Goal: Transaction & Acquisition: Purchase product/service

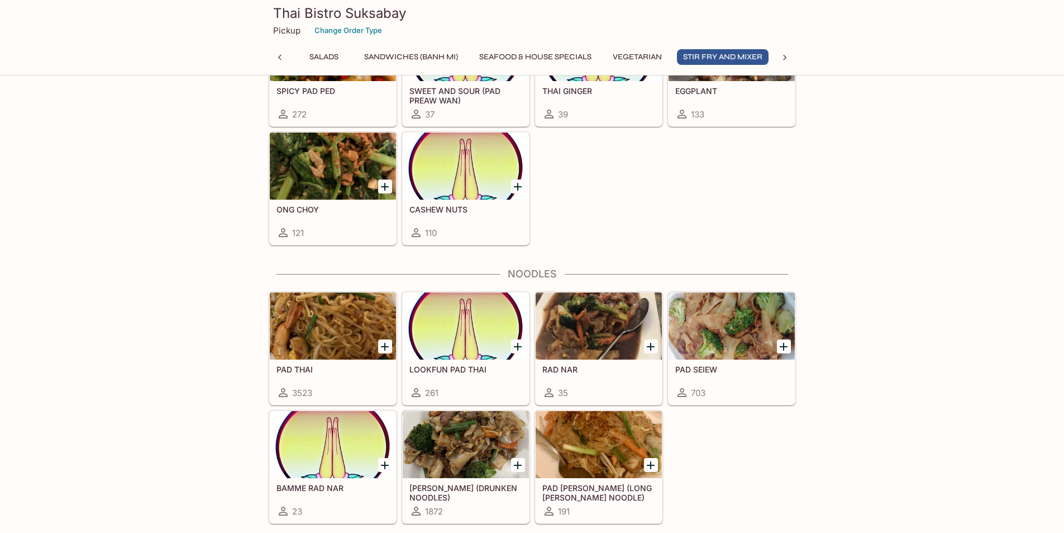
scroll to position [2384, 0]
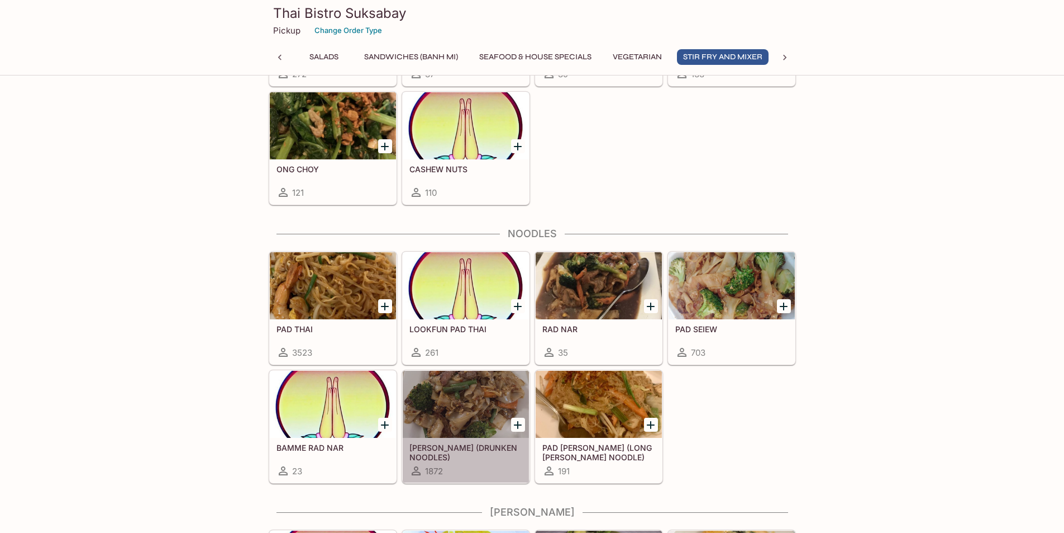
click at [445, 453] on h5 "[PERSON_NAME] (DRUNKEN NOODLES)" at bounding box center [466, 452] width 113 height 18
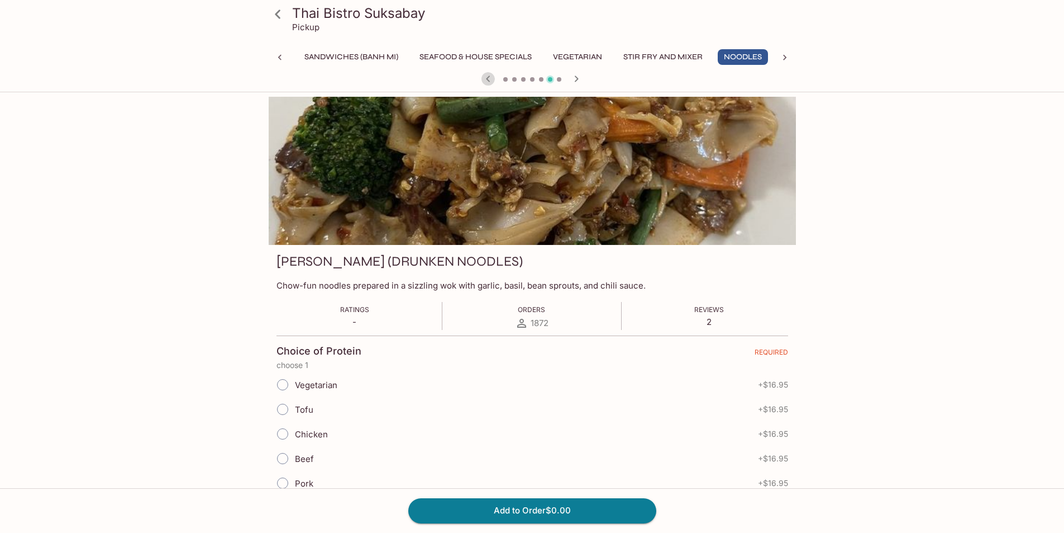
click at [486, 80] on icon "button" at bounding box center [488, 78] width 13 height 13
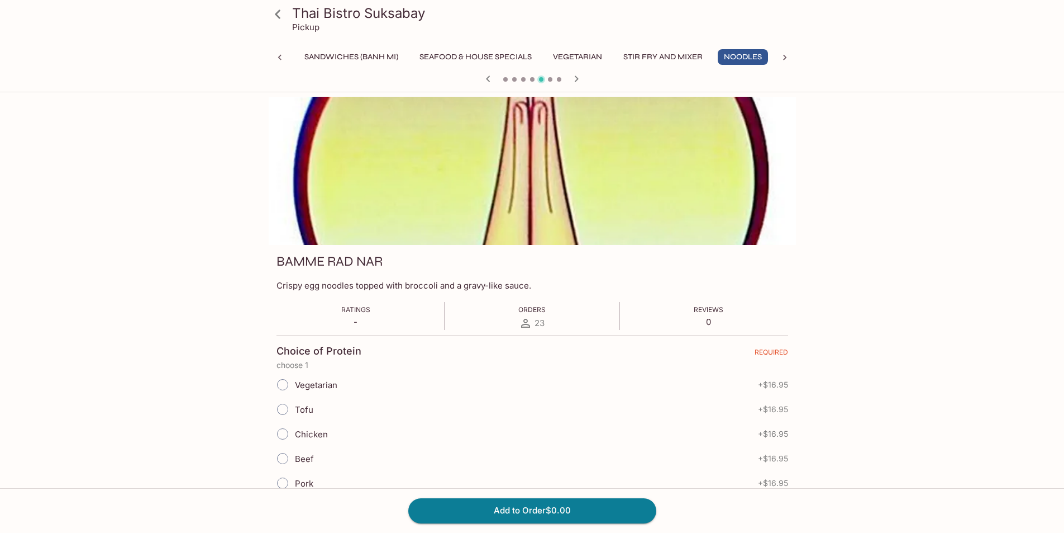
click at [487, 82] on icon "button" at bounding box center [488, 78] width 13 height 13
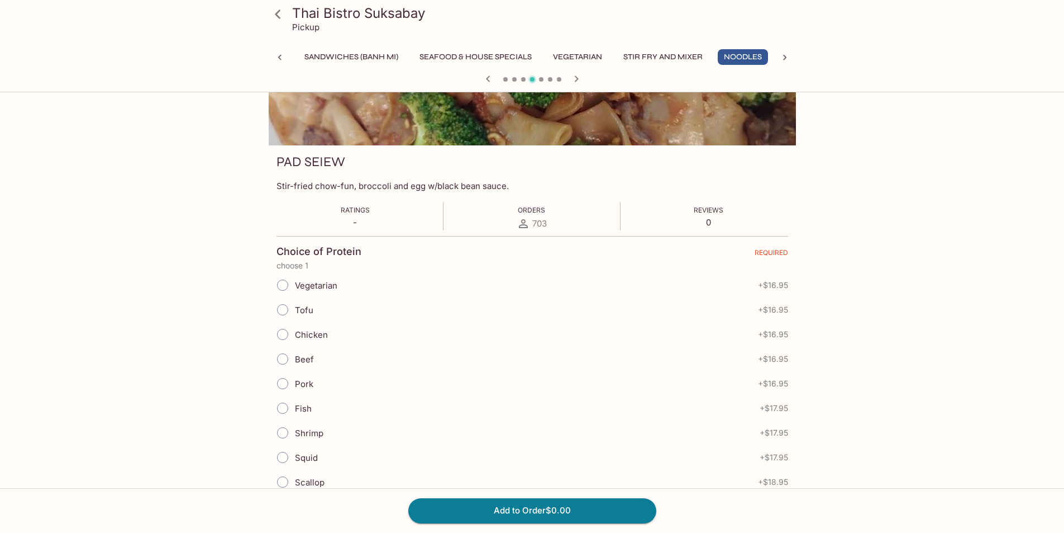
scroll to position [98, 0]
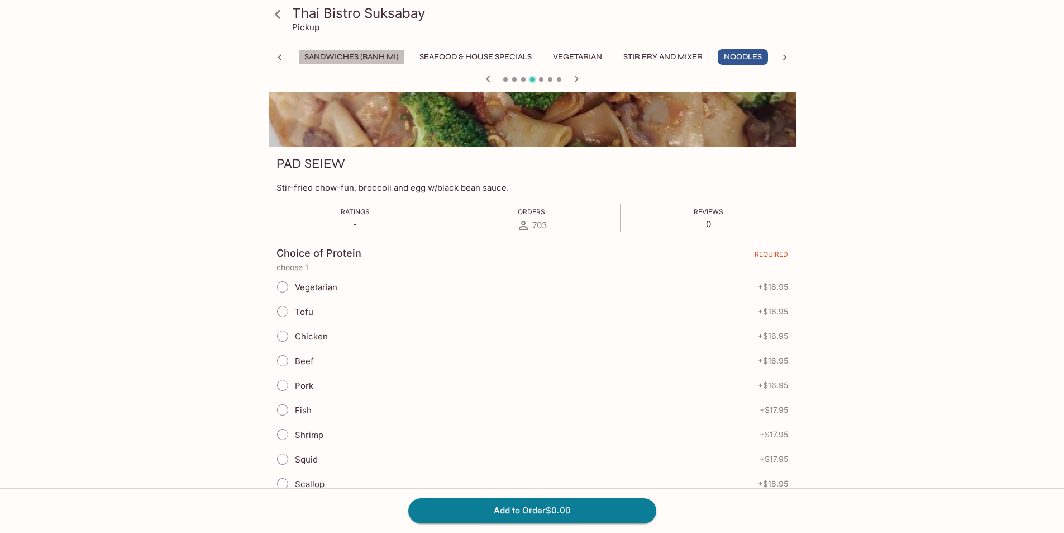
click at [337, 56] on button "Sandwiches (Banh Mi)" at bounding box center [351, 57] width 106 height 16
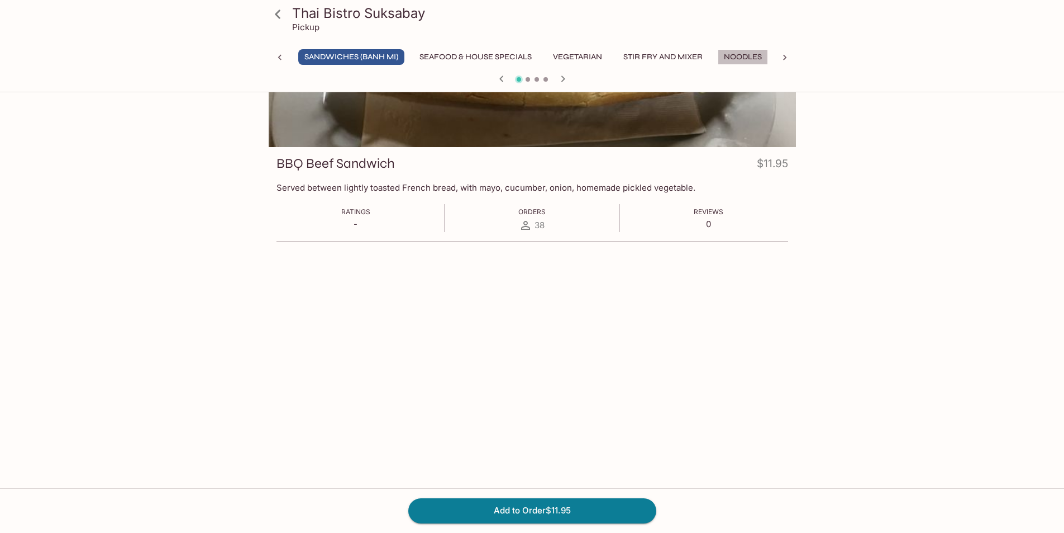
click at [739, 54] on button "Noodles" at bounding box center [743, 57] width 50 height 16
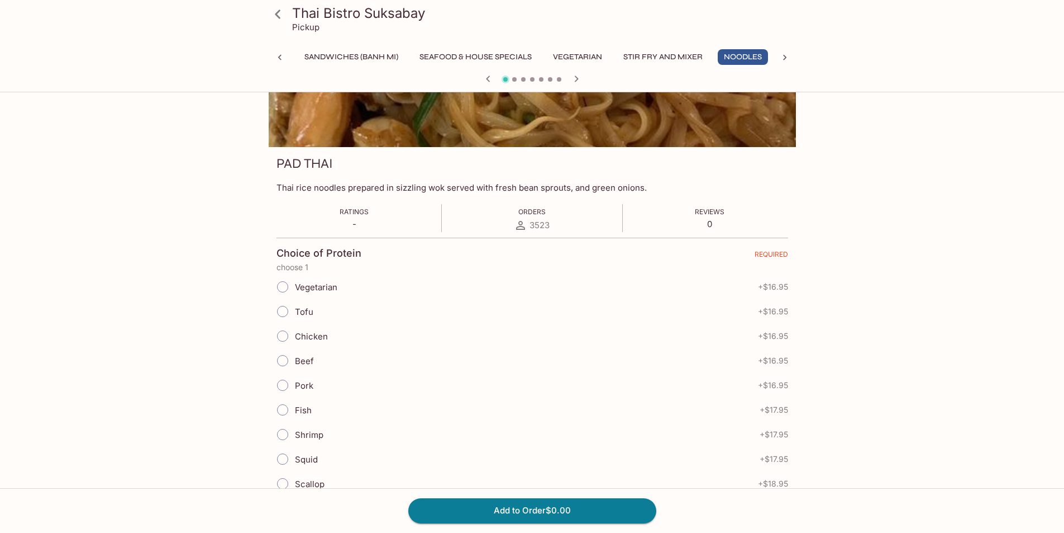
click at [343, 53] on button "Sandwiches (Banh Mi)" at bounding box center [351, 57] width 106 height 16
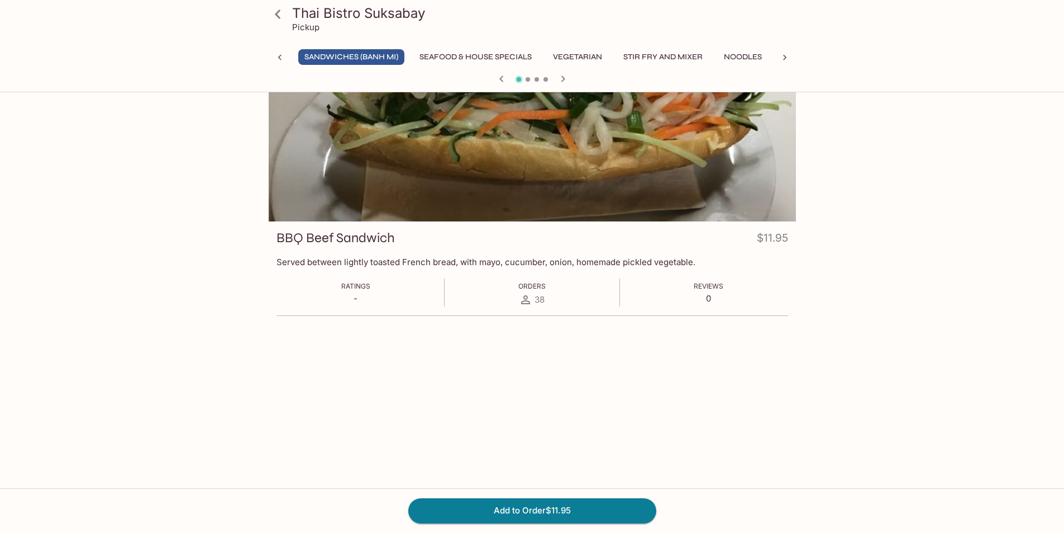
scroll to position [0, 0]
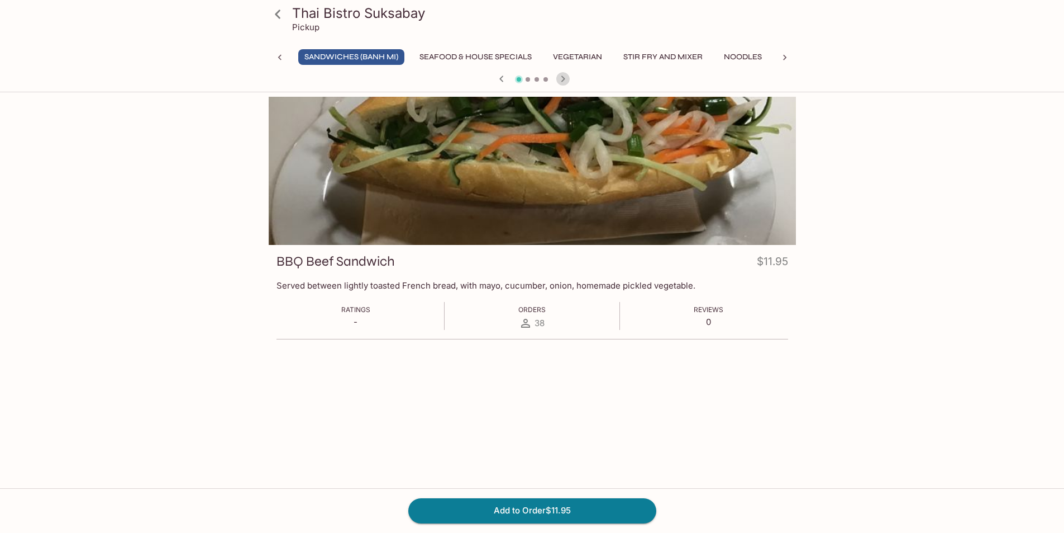
click at [564, 78] on icon "button" at bounding box center [563, 78] width 13 height 13
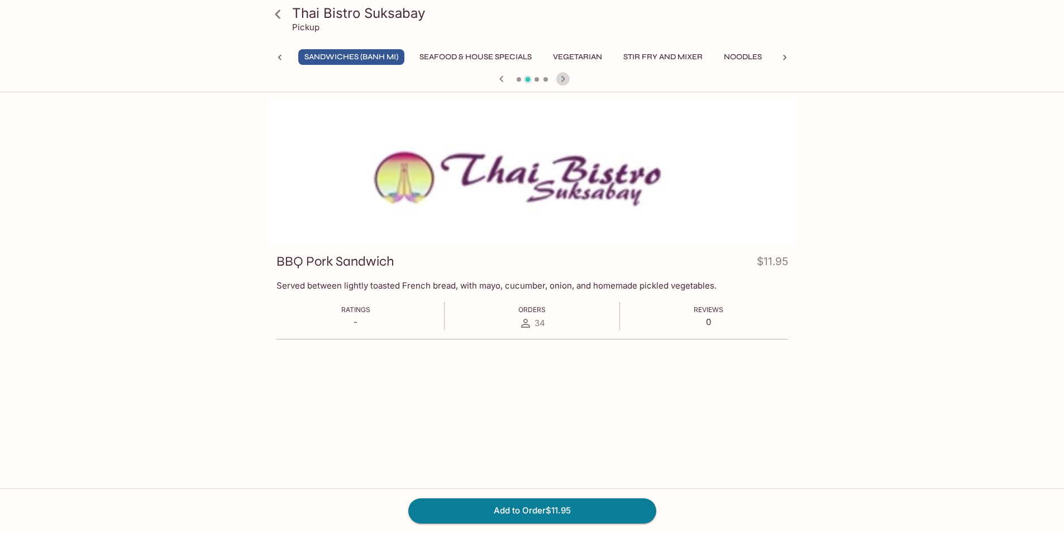
click at [564, 78] on icon "button" at bounding box center [563, 78] width 13 height 13
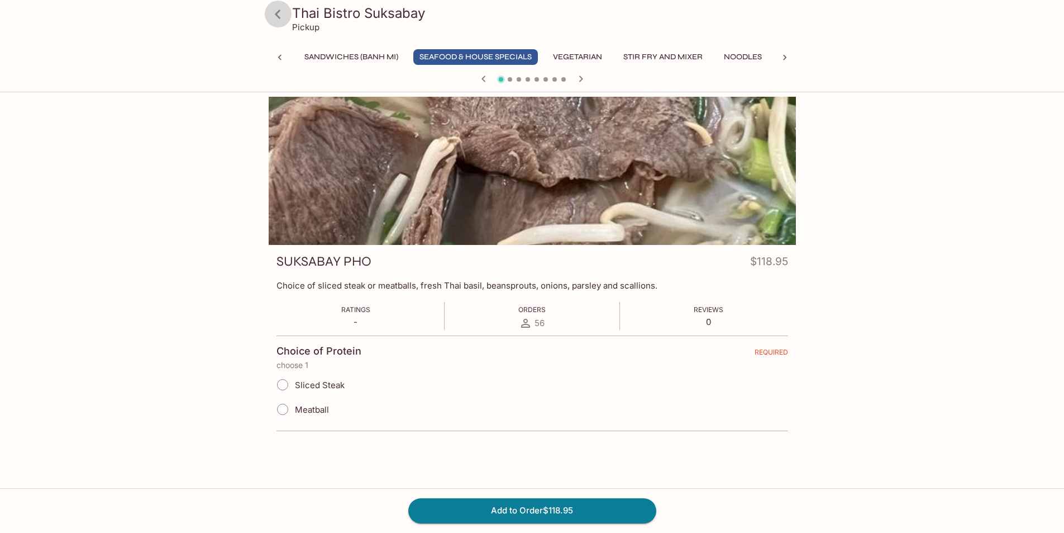
click at [279, 15] on icon at bounding box center [278, 14] width 20 height 20
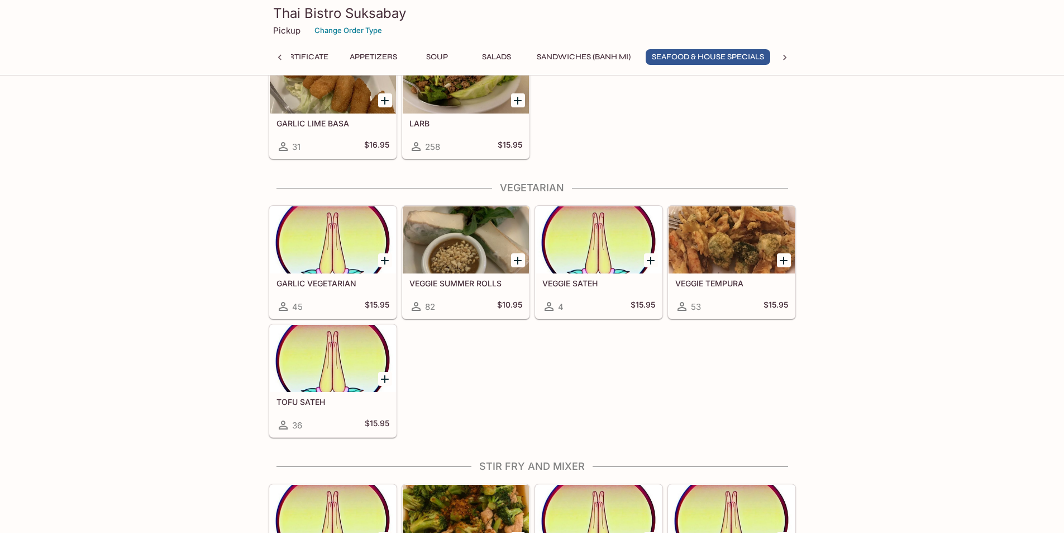
scroll to position [1788, 0]
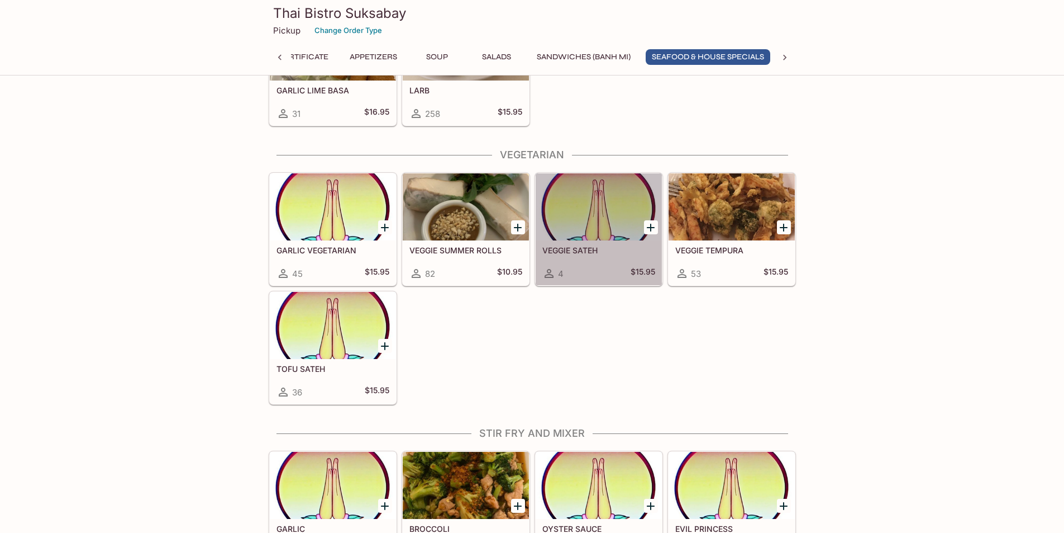
click at [565, 246] on h5 "VEGGIE SATEH" at bounding box center [599, 249] width 113 height 9
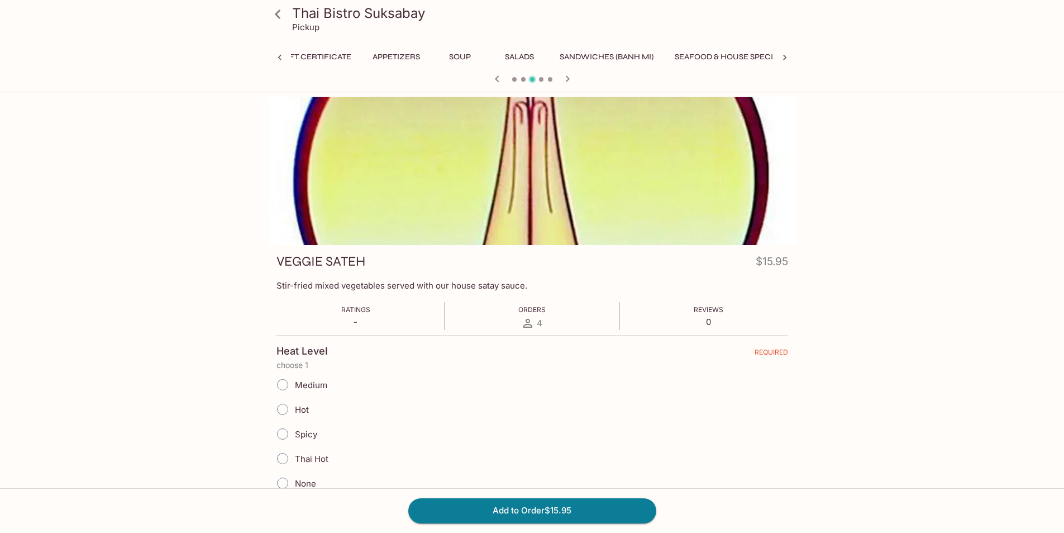
scroll to position [0, 115]
click at [497, 77] on icon "button" at bounding box center [497, 78] width 13 height 13
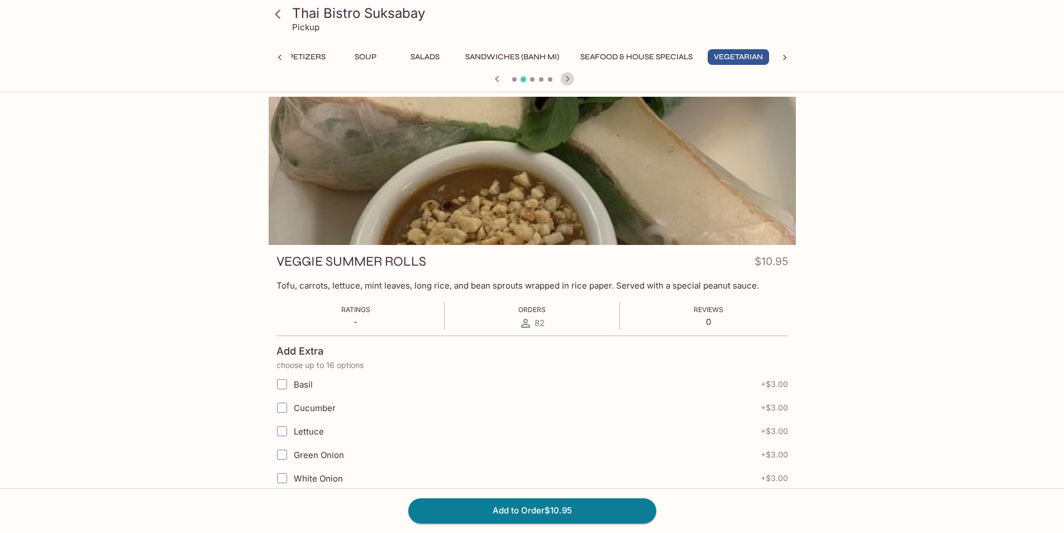
click at [568, 83] on icon "button" at bounding box center [567, 78] width 13 height 13
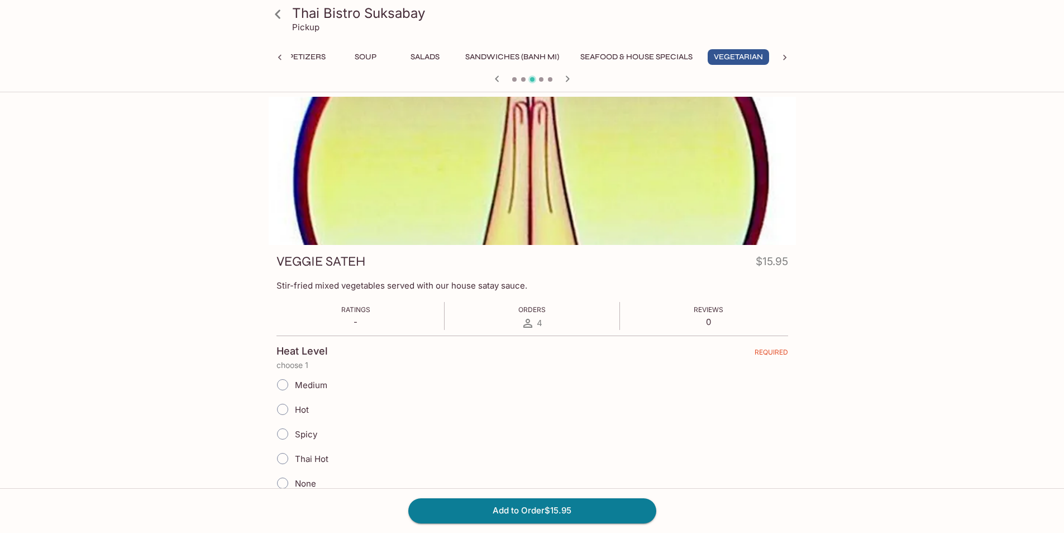
click at [568, 82] on icon "button" at bounding box center [567, 78] width 13 height 13
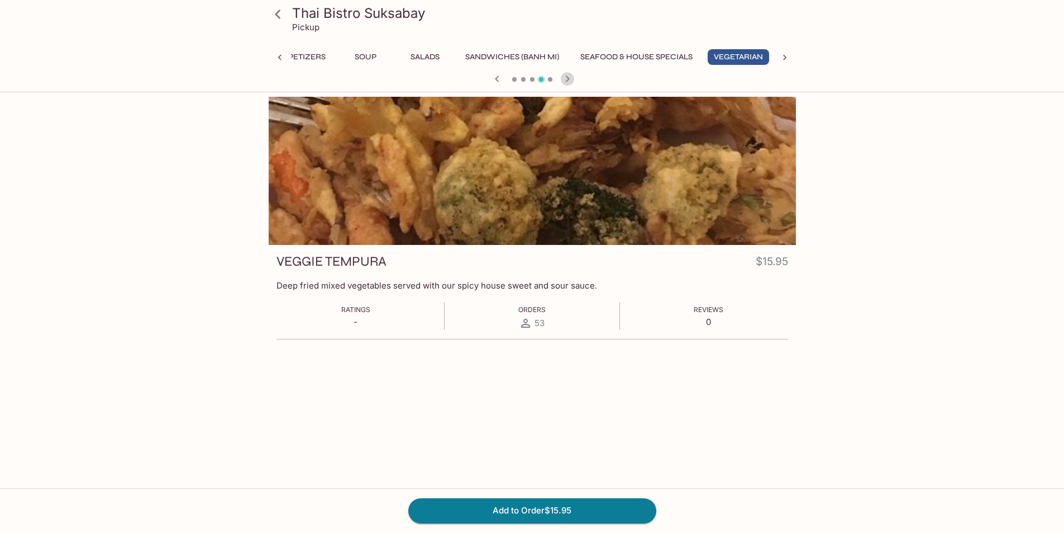
click at [568, 82] on icon "button" at bounding box center [567, 78] width 13 height 13
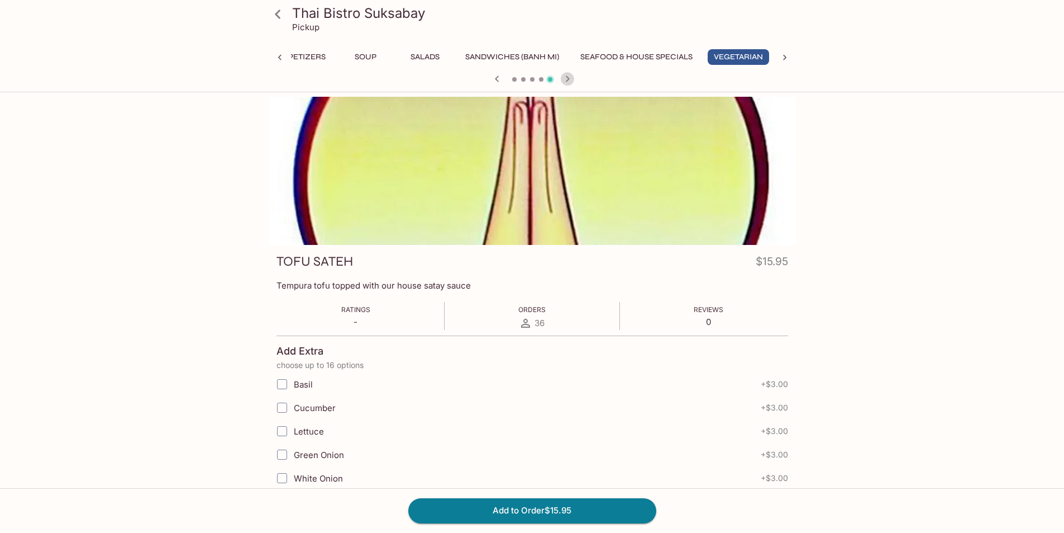
click at [567, 82] on icon "button" at bounding box center [567, 78] width 13 height 13
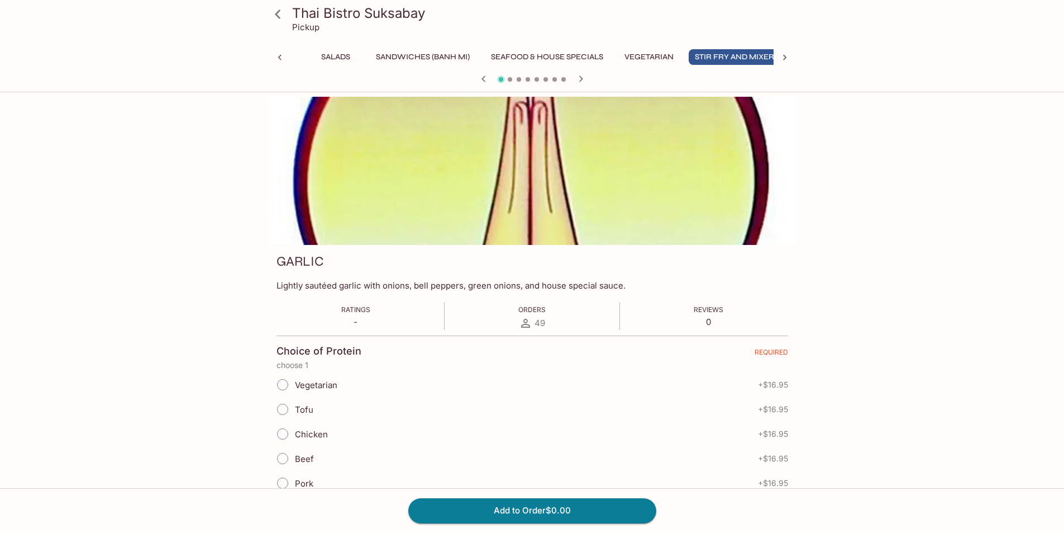
scroll to position [0, 216]
click at [567, 82] on div at bounding box center [532, 80] width 536 height 17
click at [580, 75] on icon "button" at bounding box center [580, 78] width 13 height 13
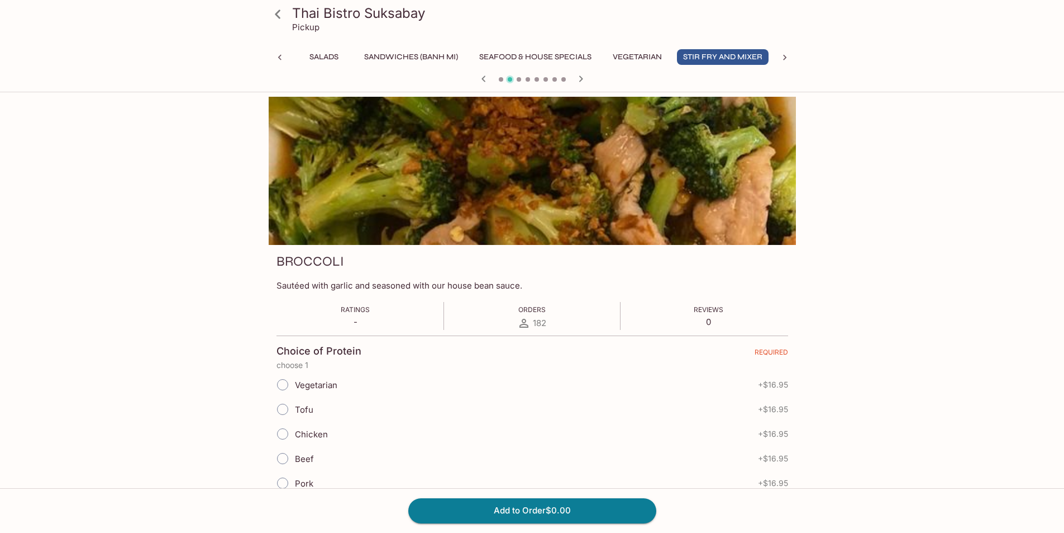
click at [278, 19] on icon at bounding box center [278, 14] width 20 height 20
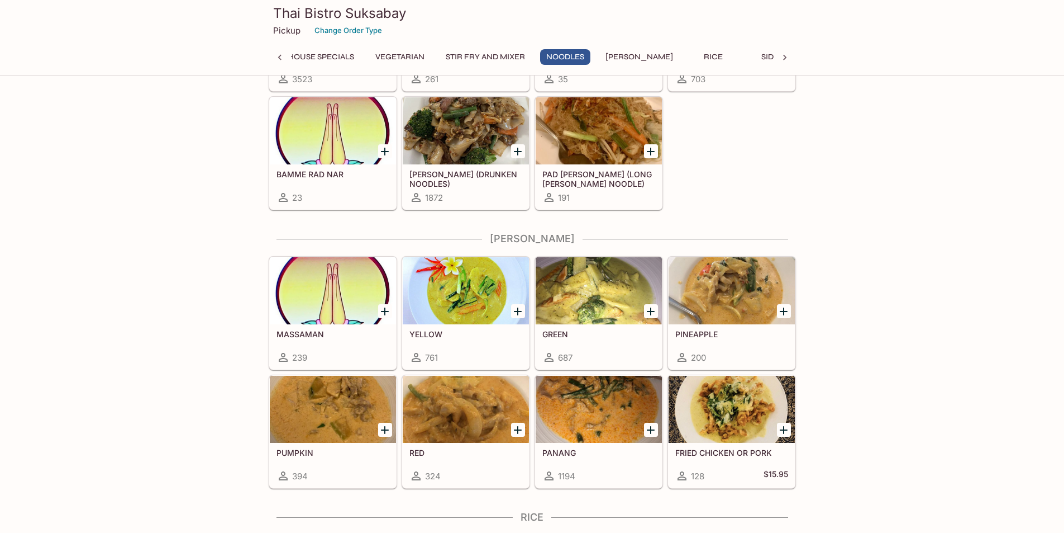
scroll to position [2656, 0]
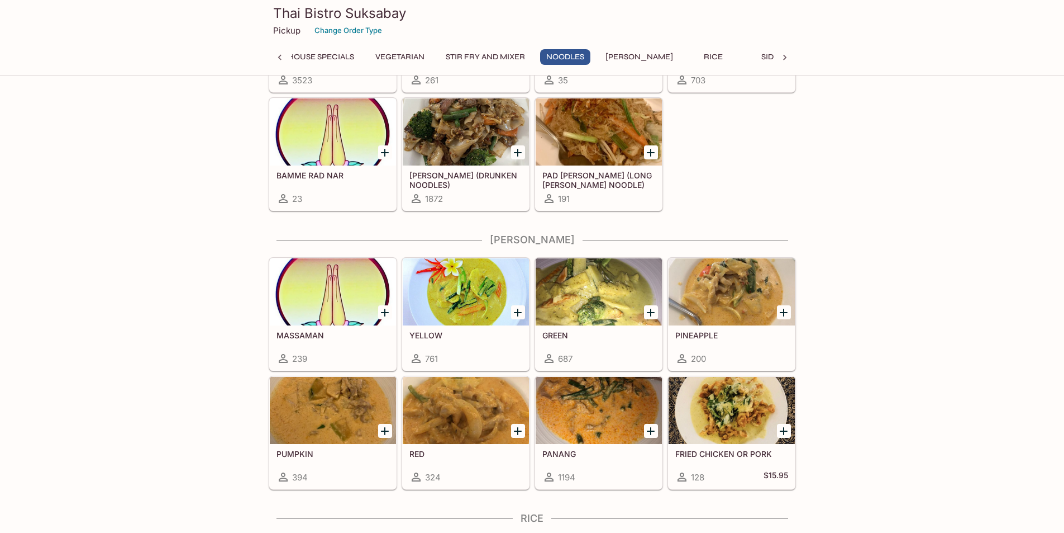
click at [740, 307] on div at bounding box center [732, 291] width 126 height 67
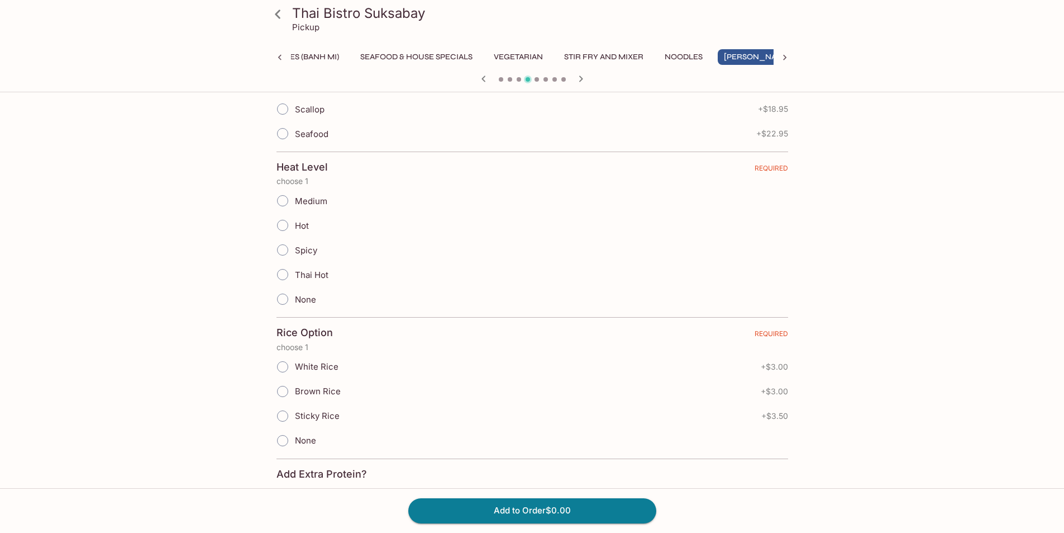
scroll to position [521, 0]
